Goal: Information Seeking & Learning: Learn about a topic

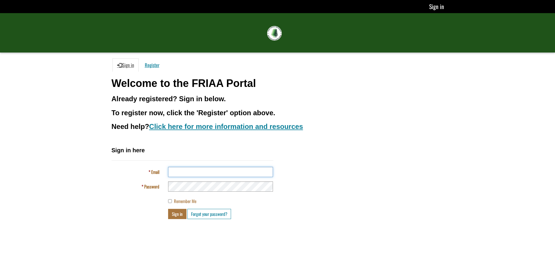
drag, startPoint x: 198, startPoint y: 171, endPoint x: 206, endPoint y: 175, distance: 8.6
click at [198, 171] on input "Email" at bounding box center [220, 172] width 105 height 10
type input "**********"
click at [168, 209] on button "Sign in" at bounding box center [177, 214] width 18 height 10
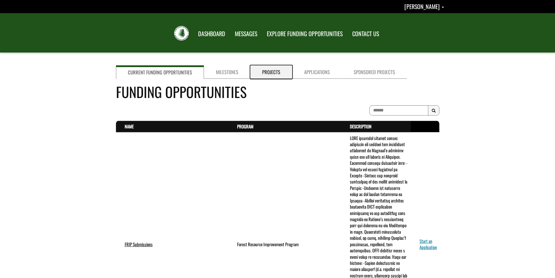
click at [275, 76] on link "Projects" at bounding box center [271, 71] width 42 height 13
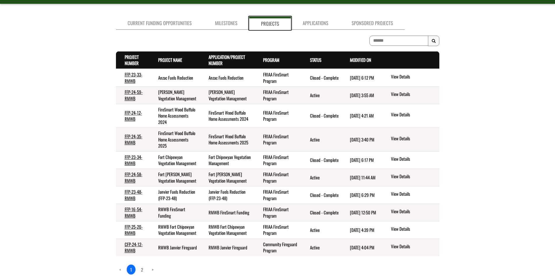
scroll to position [58, 0]
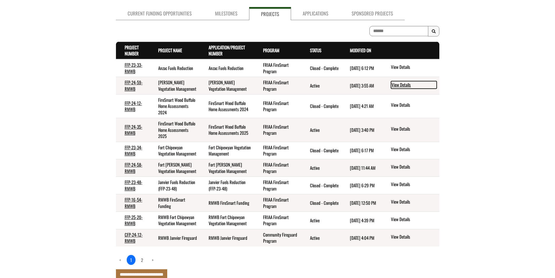
click at [400, 86] on link "View Details" at bounding box center [414, 85] width 46 height 8
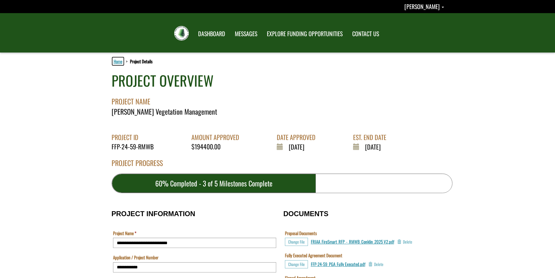
click at [120, 60] on link "Home" at bounding box center [117, 61] width 11 height 8
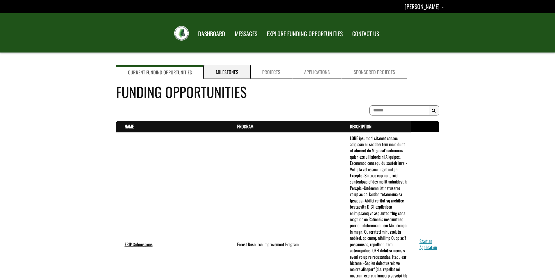
click at [228, 70] on link "Milestones" at bounding box center [227, 71] width 46 height 13
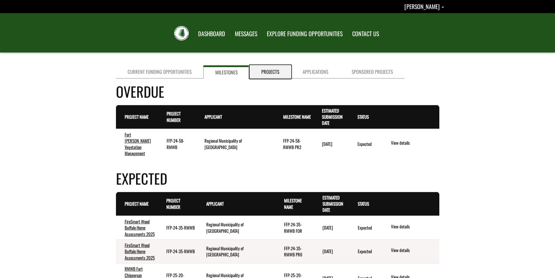
click at [269, 70] on link "Projects" at bounding box center [270, 71] width 41 height 13
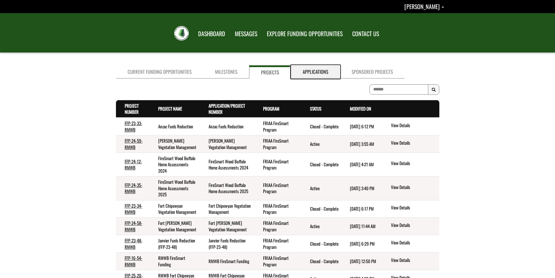
click at [308, 72] on link "Applications" at bounding box center [315, 71] width 49 height 13
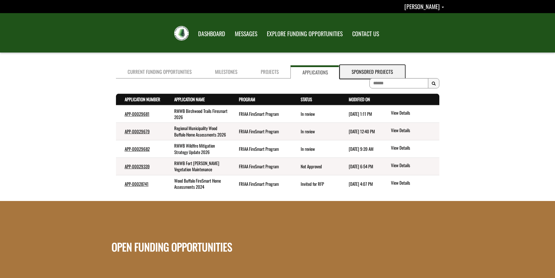
click at [374, 71] on link "Sponsored Projects" at bounding box center [372, 71] width 65 height 13
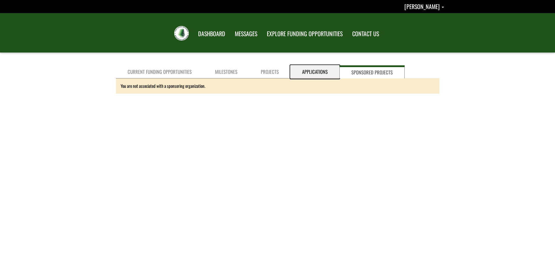
click at [314, 72] on link "Applications" at bounding box center [315, 71] width 49 height 13
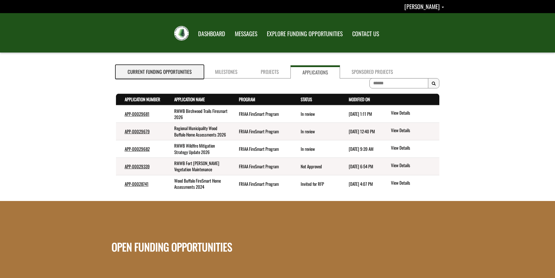
click at [158, 74] on link "Current Funding Opportunities" at bounding box center [159, 71] width 87 height 13
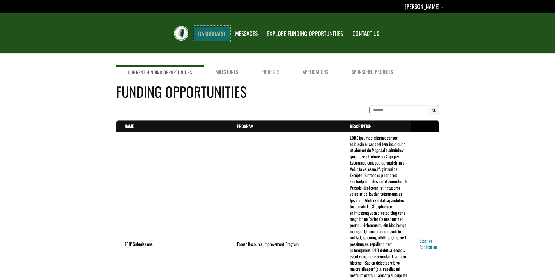
click at [221, 36] on link "DASHBOARD" at bounding box center [212, 33] width 36 height 15
